Goal: Obtain resource: Download file/media

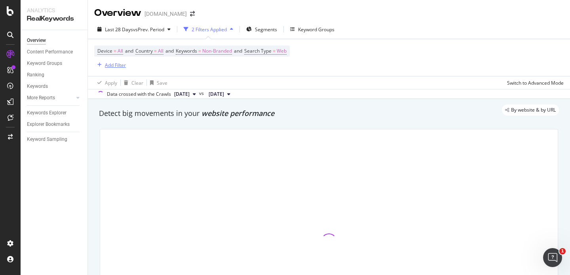
click at [115, 64] on div "Add Filter" at bounding box center [115, 65] width 21 height 7
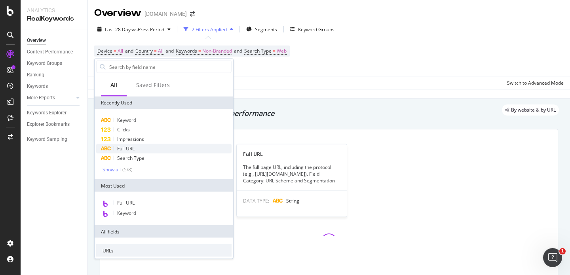
click at [132, 147] on span "Full URL" at bounding box center [125, 148] width 17 height 7
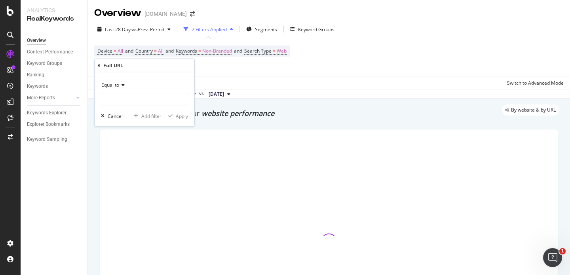
click at [124, 86] on icon at bounding box center [122, 85] width 6 height 5
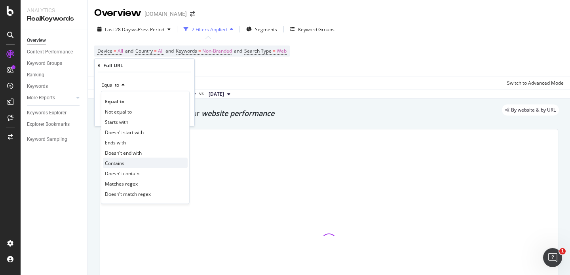
click at [124, 162] on span "Contains" at bounding box center [114, 162] width 19 height 7
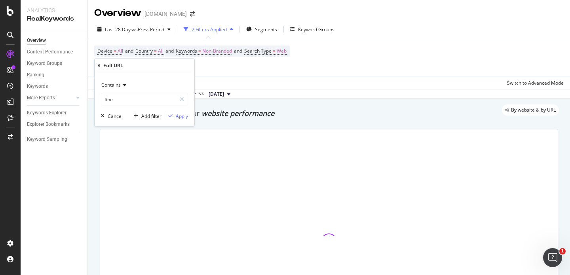
click at [131, 96] on input "fine" at bounding box center [138, 99] width 75 height 13
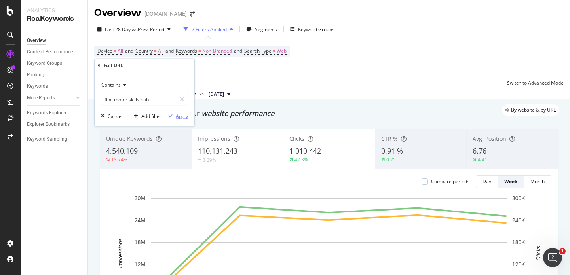
type input "fine motor skills hub"
click at [180, 116] on div "Apply" at bounding box center [182, 115] width 12 height 7
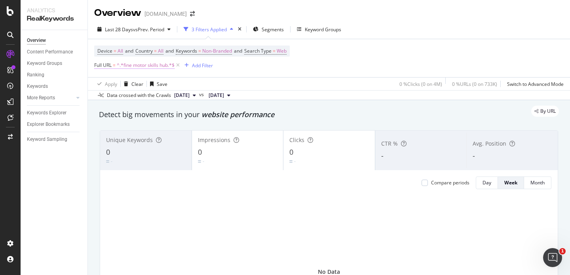
click at [145, 67] on span "^.*fine motor skills hub.*$" at bounding box center [146, 65] width 58 height 11
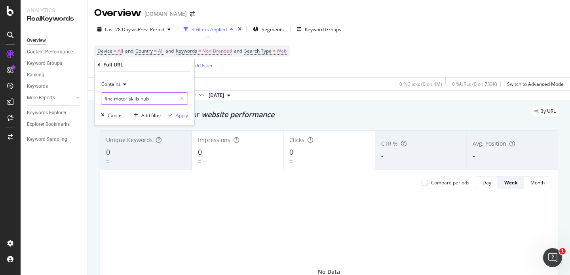
click at [148, 99] on input "fine motor skills hub" at bounding box center [138, 98] width 75 height 13
type input "hub"
click at [176, 118] on div "Apply" at bounding box center [182, 115] width 12 height 7
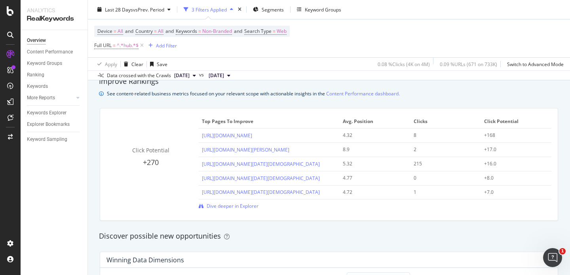
scroll to position [545, 0]
click at [227, 207] on span "Dive deeper in Explorer" at bounding box center [232, 205] width 52 height 7
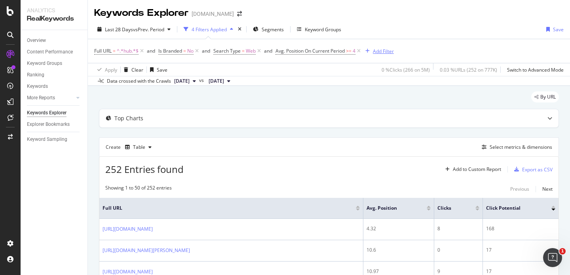
click at [385, 51] on div "Add Filter" at bounding box center [383, 51] width 21 height 7
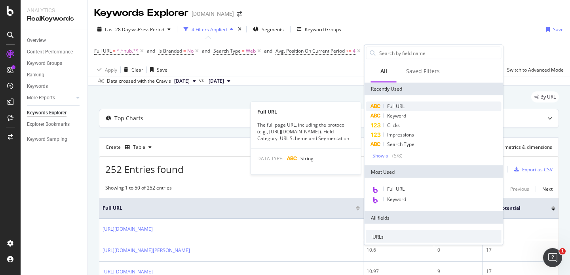
click at [395, 105] on span "Full URL" at bounding box center [395, 106] width 17 height 7
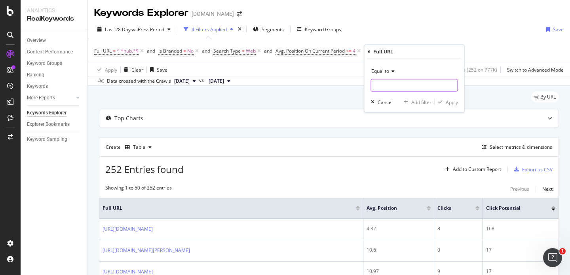
click at [385, 87] on input "text" at bounding box center [414, 85] width 86 height 13
click at [385, 74] on div "Equal to" at bounding box center [414, 71] width 87 height 13
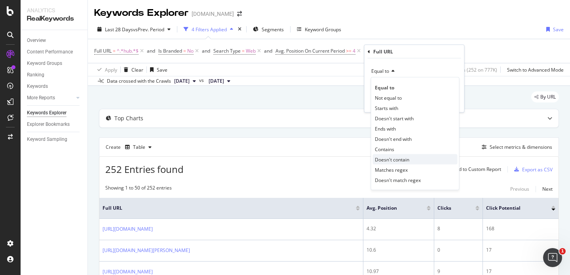
click at [394, 159] on span "Doesn't contain" at bounding box center [392, 159] width 34 height 7
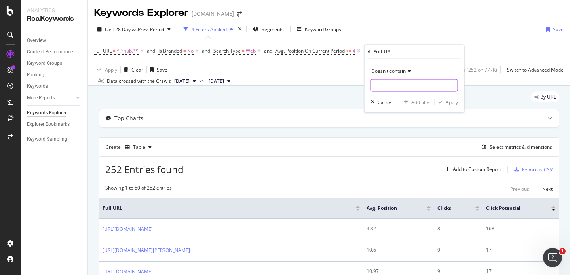
click at [387, 85] on input "text" at bounding box center [414, 85] width 86 height 13
type input "/blog/"
click at [446, 106] on div "Doesn't contain /blog/ Cancel Add filter Apply" at bounding box center [414, 86] width 100 height 54
click at [447, 105] on div "Apply" at bounding box center [451, 101] width 12 height 7
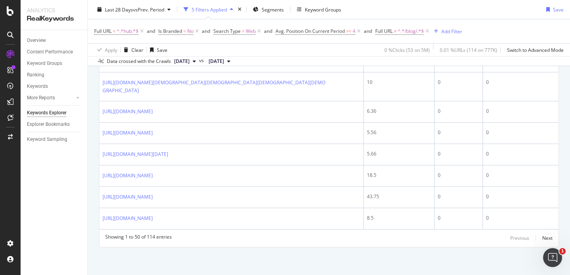
scroll to position [1418, 0]
click at [544, 239] on div "Next" at bounding box center [547, 238] width 10 height 7
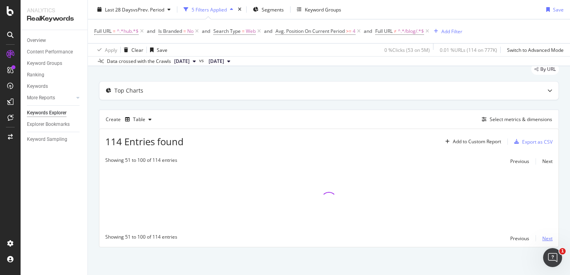
scroll to position [28, 0]
click at [539, 140] on div "Export as CSV" at bounding box center [537, 141] width 30 height 7
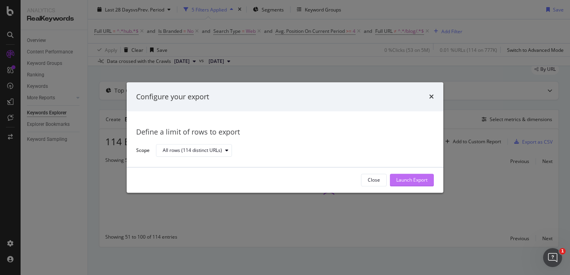
click at [396, 184] on div "Launch Export" at bounding box center [411, 180] width 31 height 12
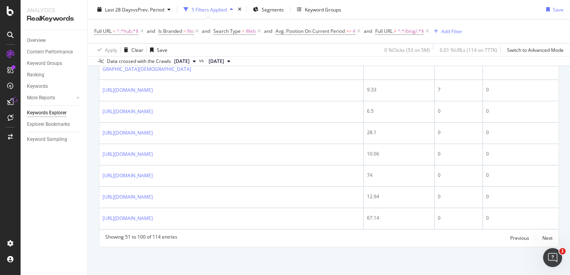
scroll to position [1423, 0]
click at [546, 240] on div "Next" at bounding box center [547, 238] width 10 height 7
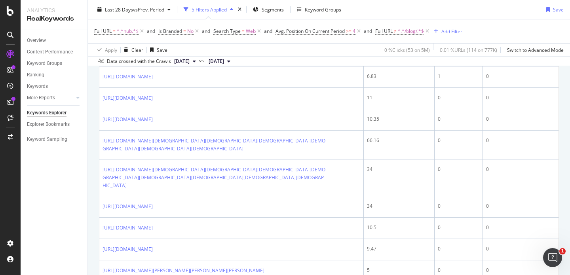
scroll to position [145, 0]
